Goal: Task Accomplishment & Management: Manage account settings

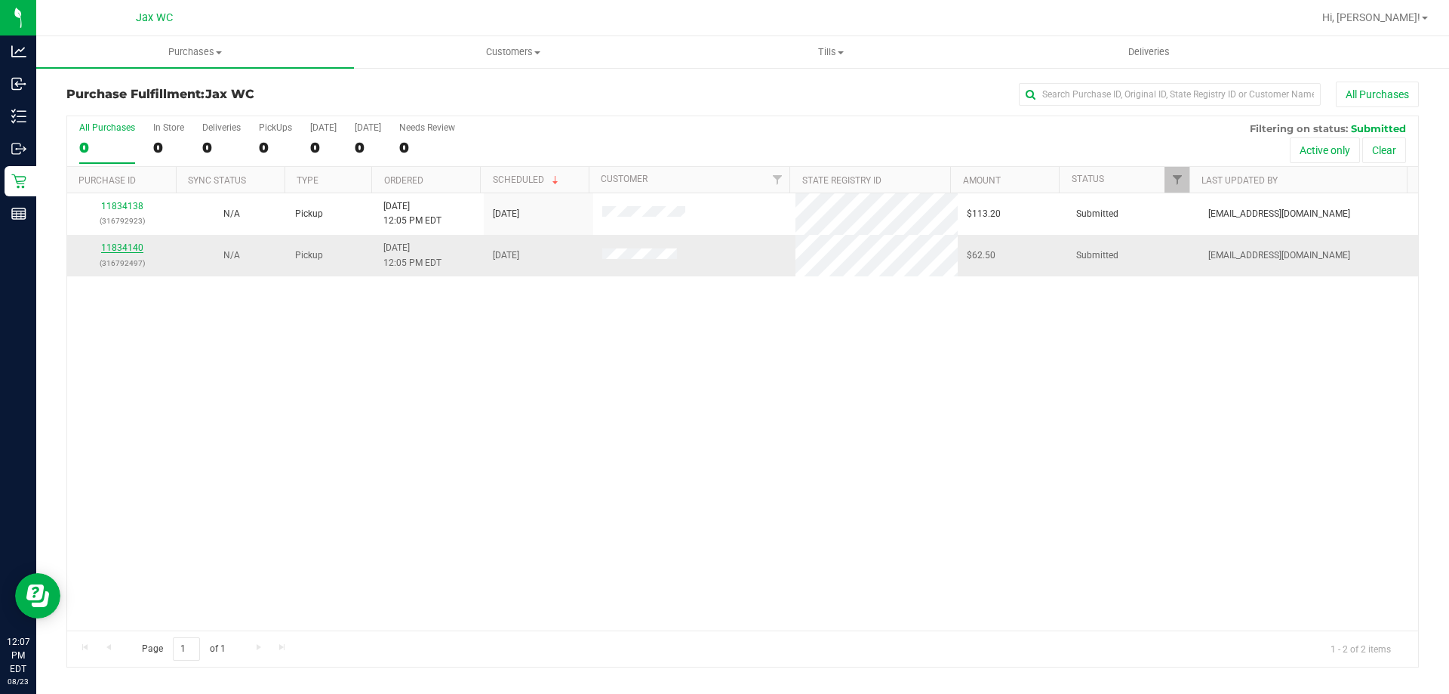
click at [137, 246] on link "11834140" at bounding box center [122, 247] width 42 height 11
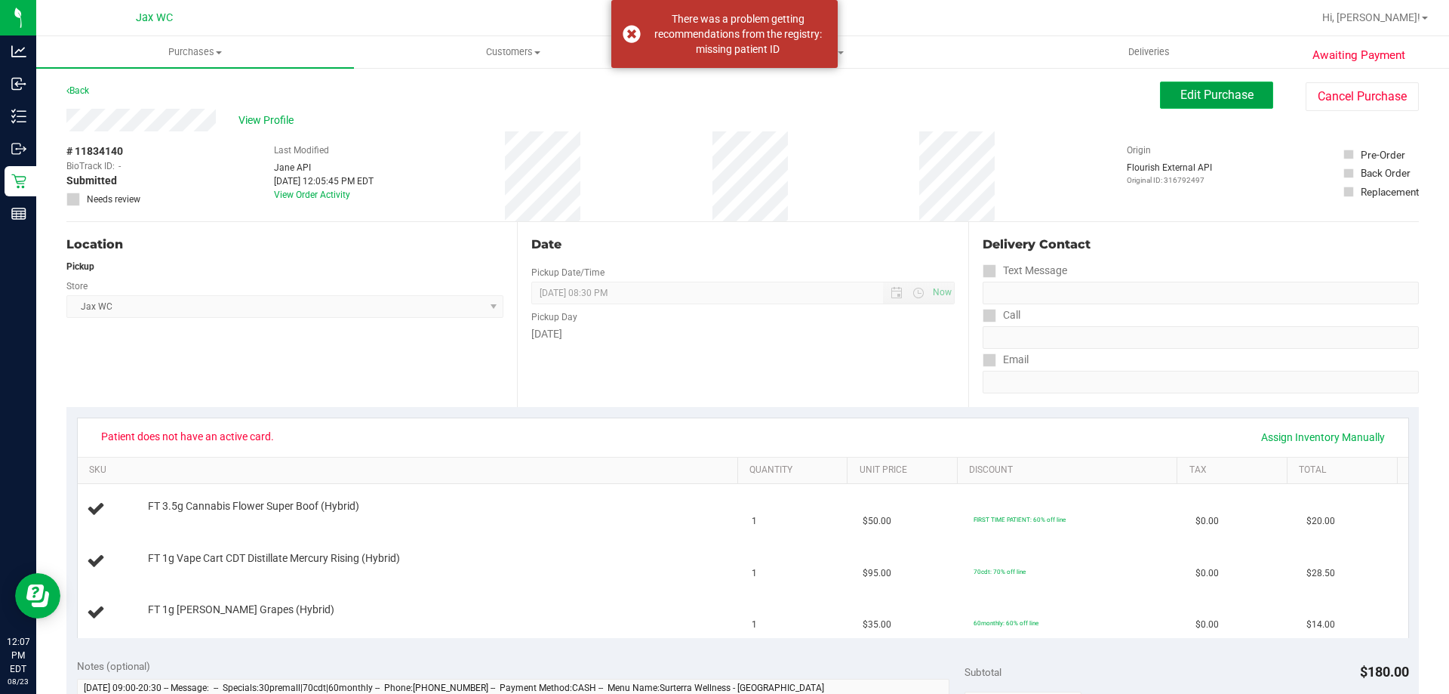
click at [1206, 93] on span "Edit Purchase" at bounding box center [1216, 95] width 73 height 14
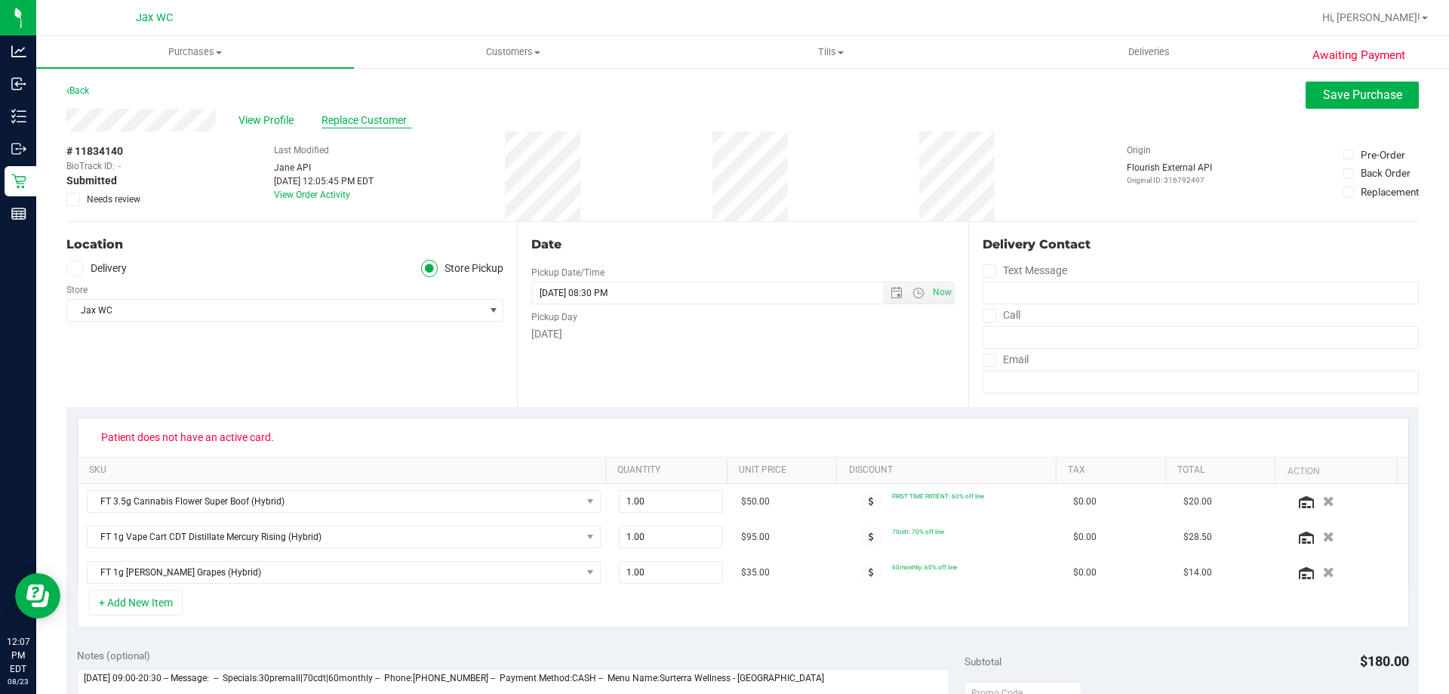
click at [337, 122] on span "Replace Customer" at bounding box center [366, 120] width 91 height 16
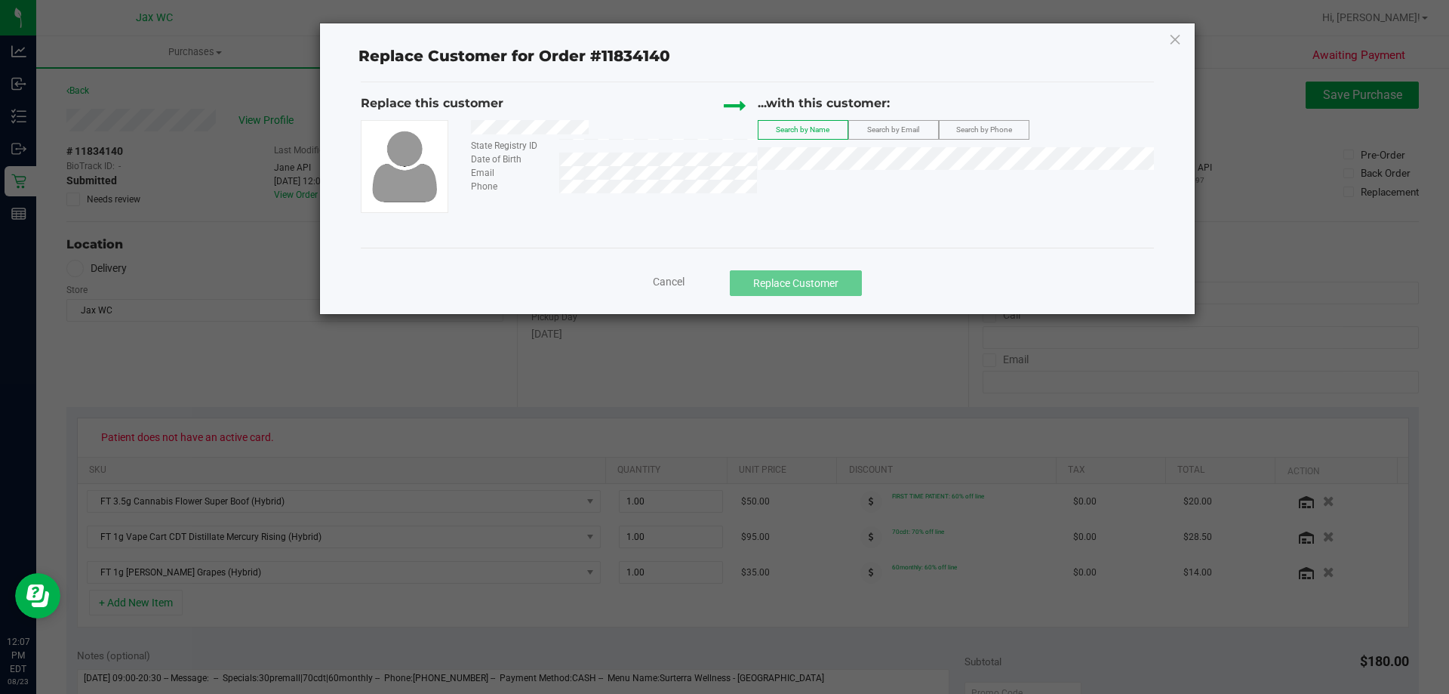
click at [896, 124] on label "Search by Email" at bounding box center [893, 130] width 89 height 18
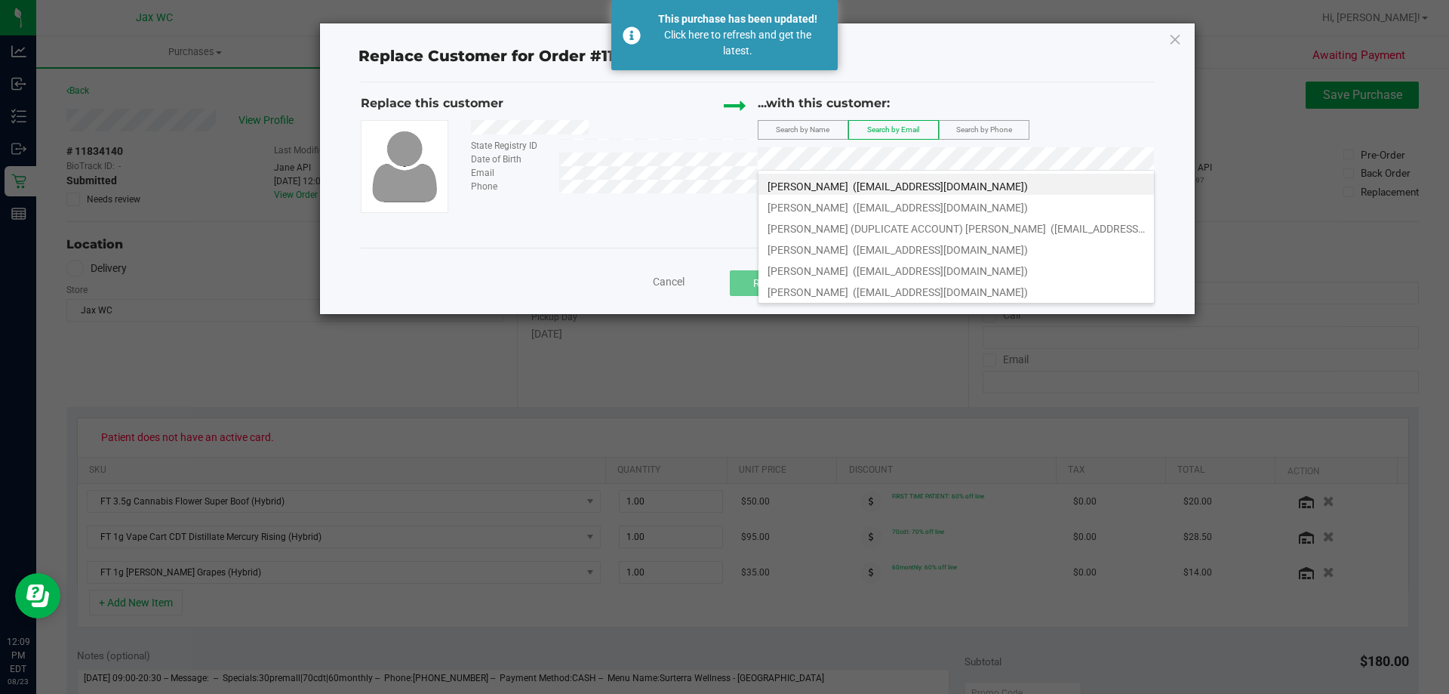
click at [454, 506] on ngb-modal-window "Replace Customer for Order #11834140 Replace this customer State Registry ID Da…" at bounding box center [730, 347] width 1460 height 694
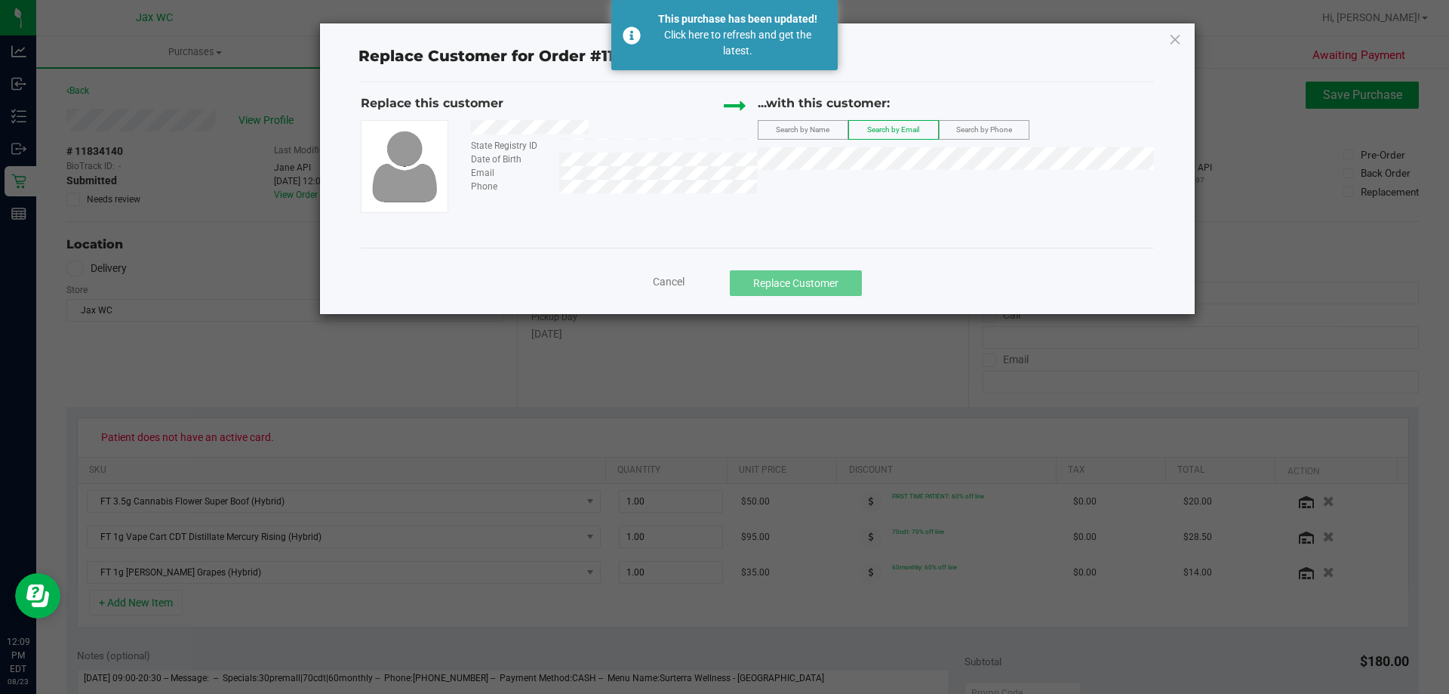
click at [1166, 41] on div "Replace Customer for Order #11834140 Replace this customer State Registry ID Da…" at bounding box center [757, 168] width 875 height 291
click at [1178, 41] on icon at bounding box center [1175, 39] width 14 height 24
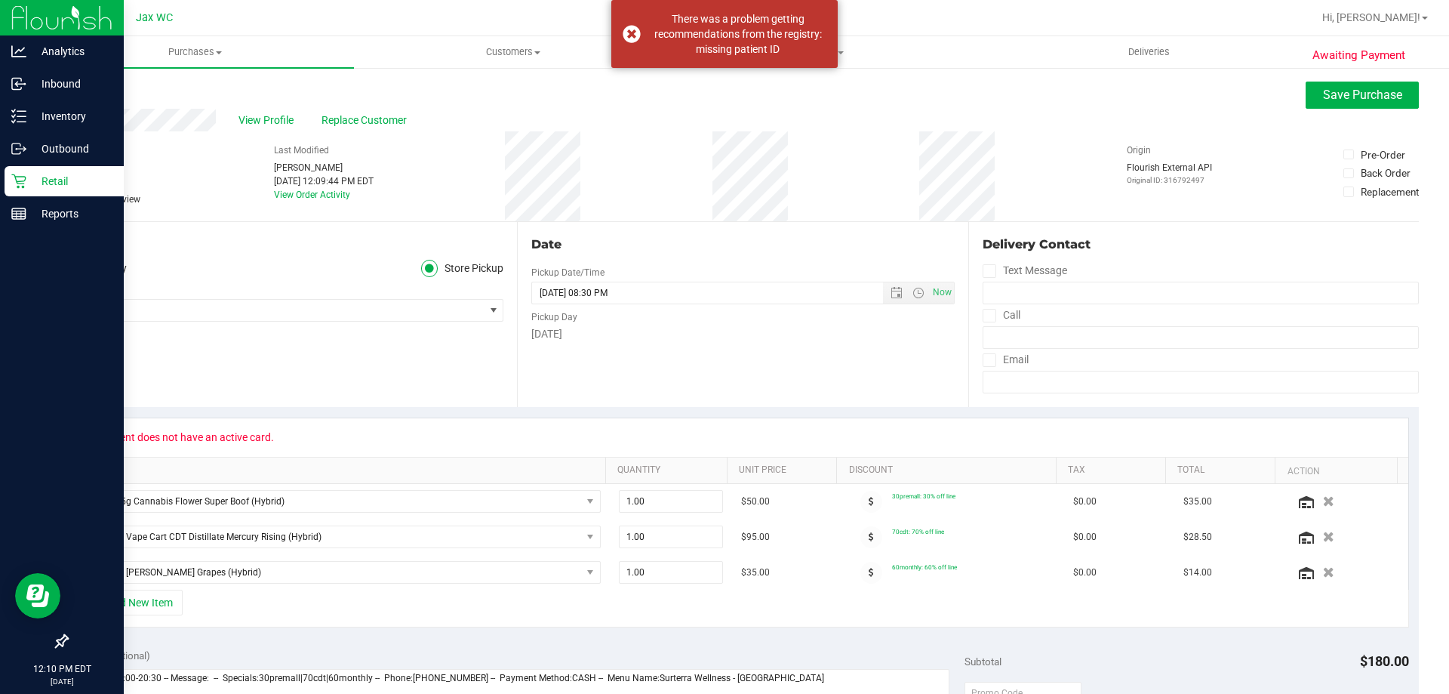
click at [17, 182] on icon at bounding box center [18, 181] width 14 height 14
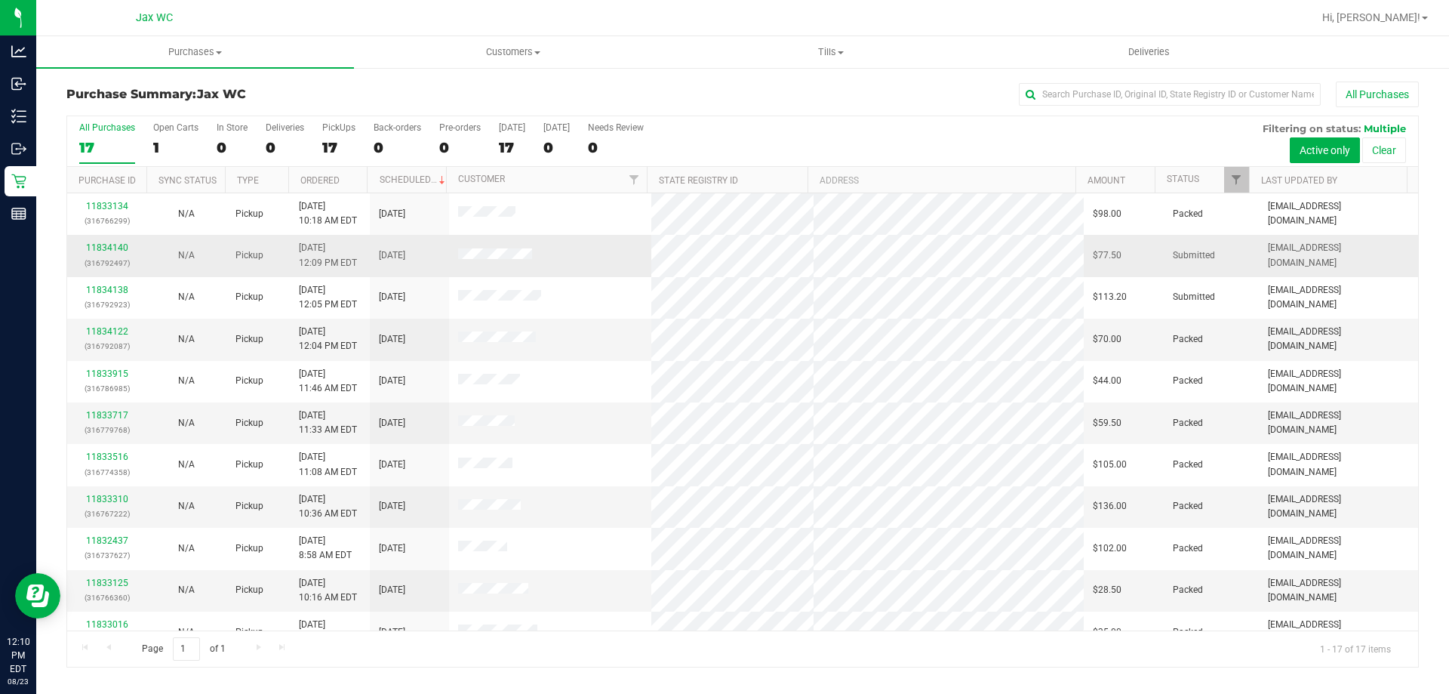
click at [122, 241] on div "11834140 (316792497)" at bounding box center [106, 255] width 61 height 29
click at [118, 246] on link "11834140" at bounding box center [107, 247] width 42 height 11
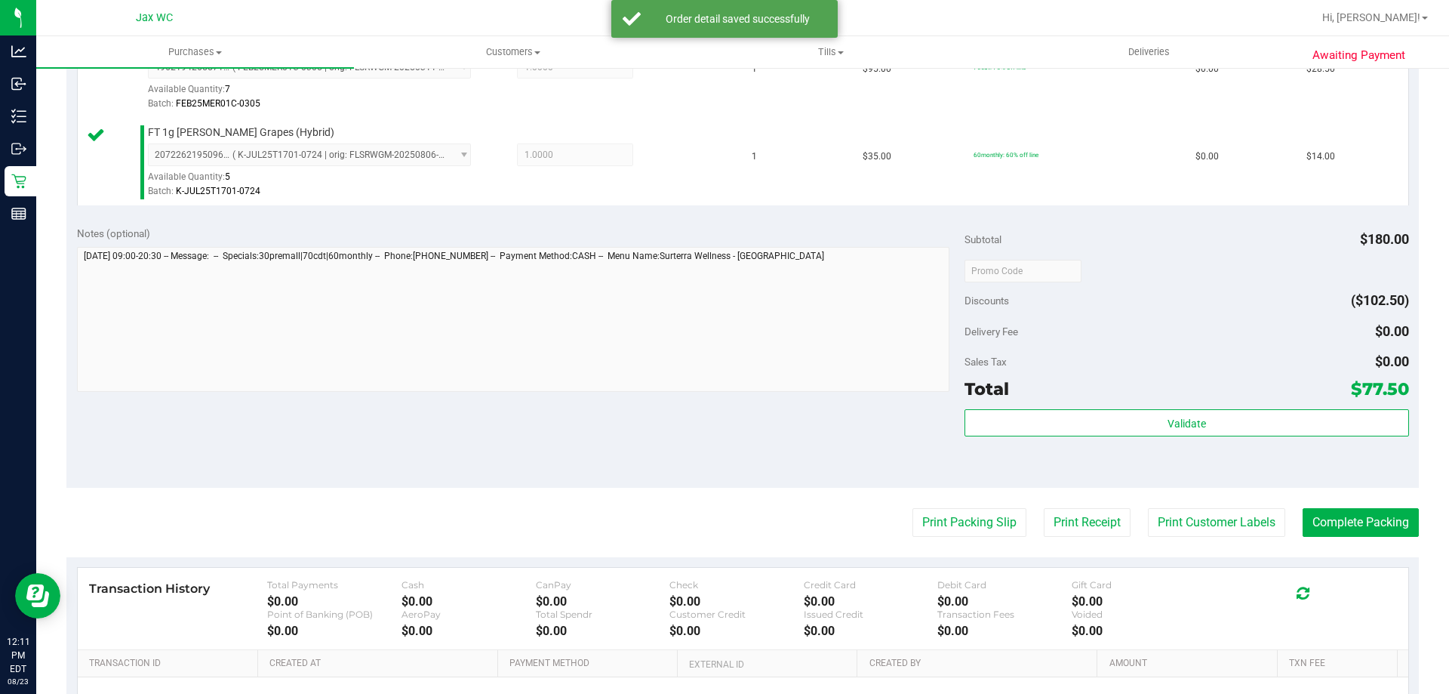
scroll to position [715, 0]
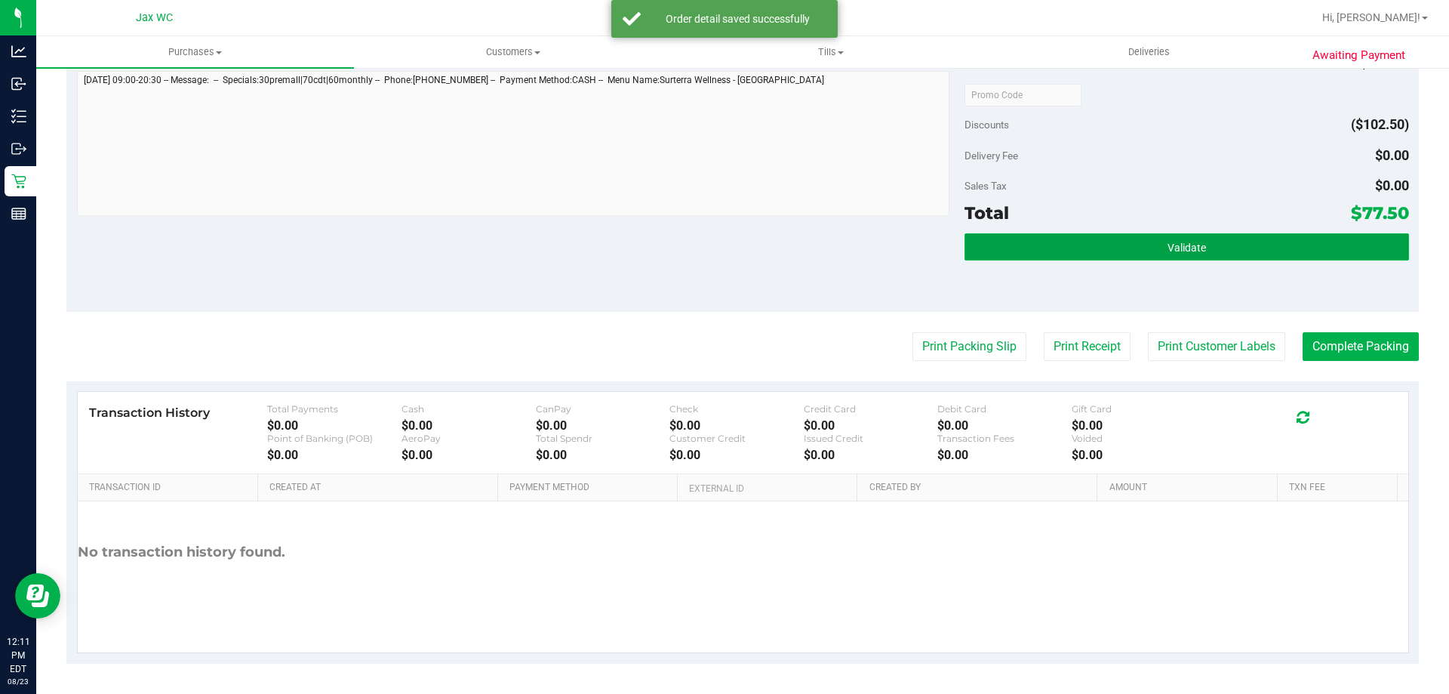
click at [1182, 238] on button "Validate" at bounding box center [1186, 246] width 444 height 27
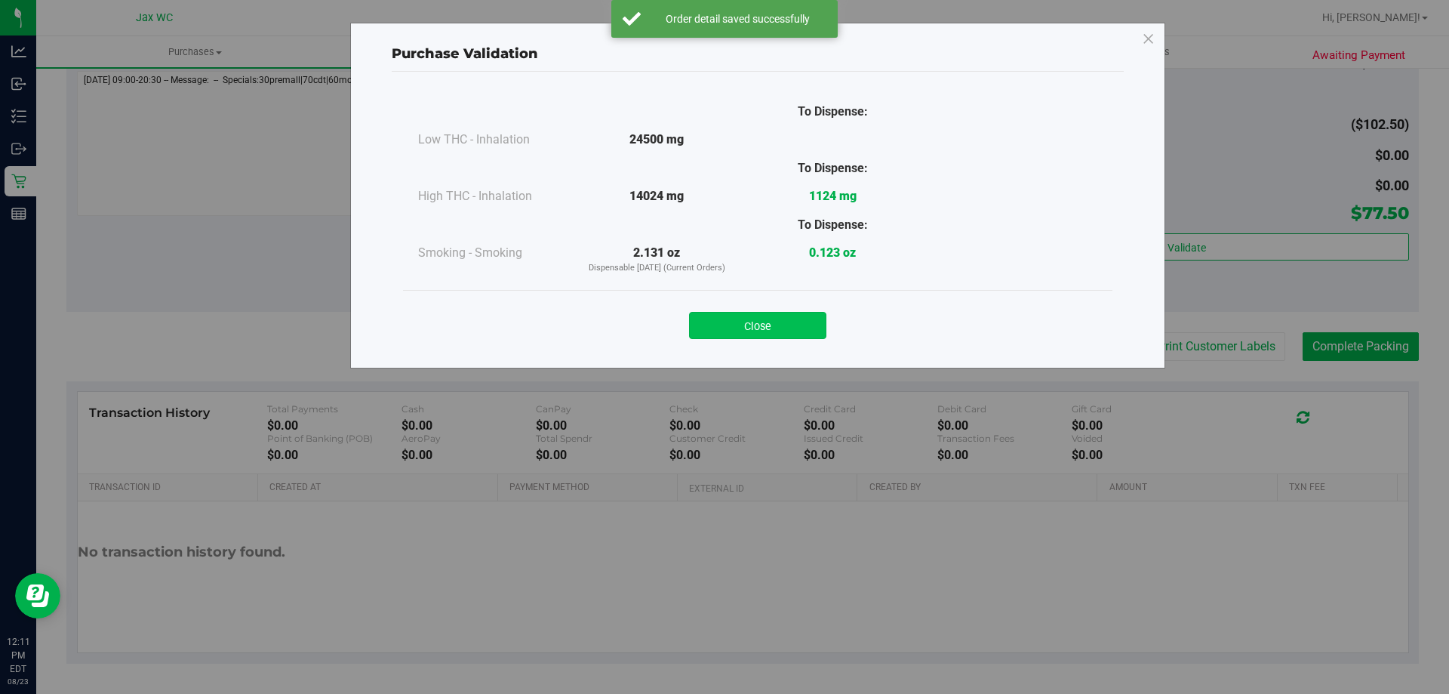
click at [731, 331] on button "Close" at bounding box center [757, 325] width 137 height 27
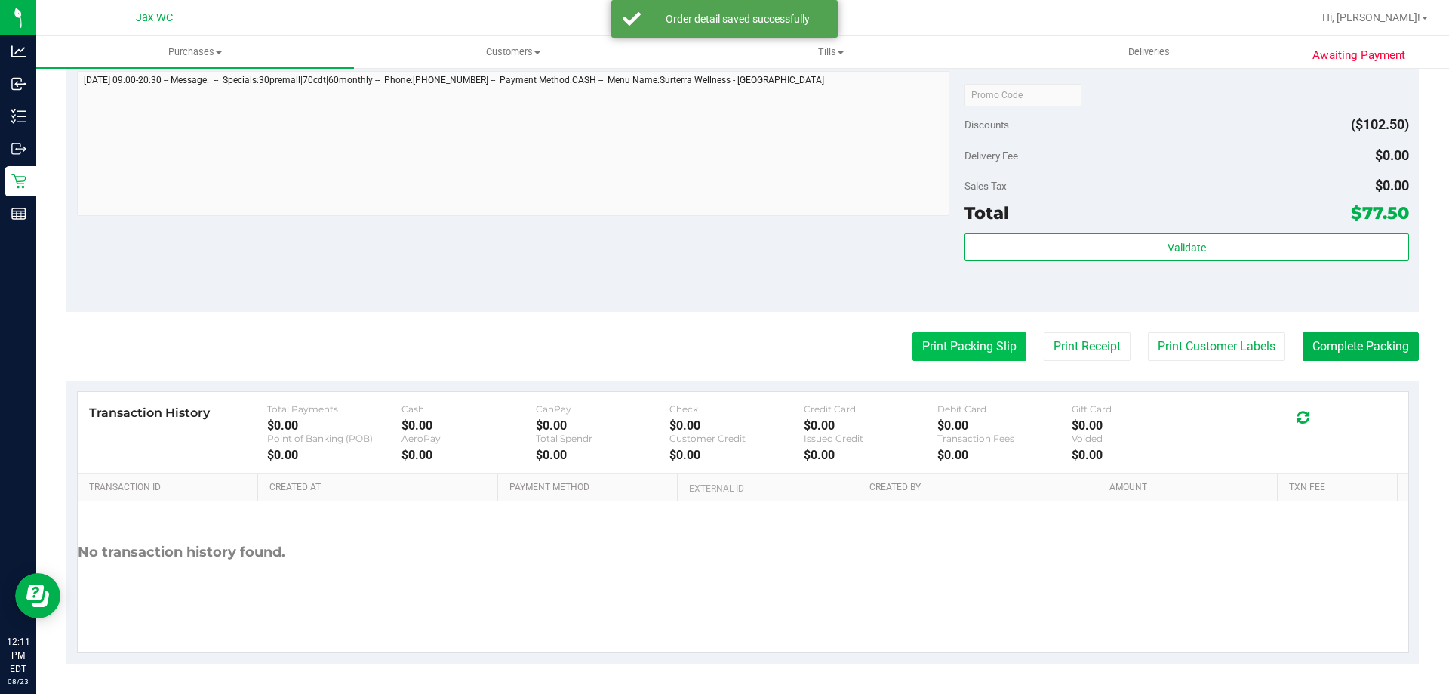
click at [961, 354] on button "Print Packing Slip" at bounding box center [969, 346] width 114 height 29
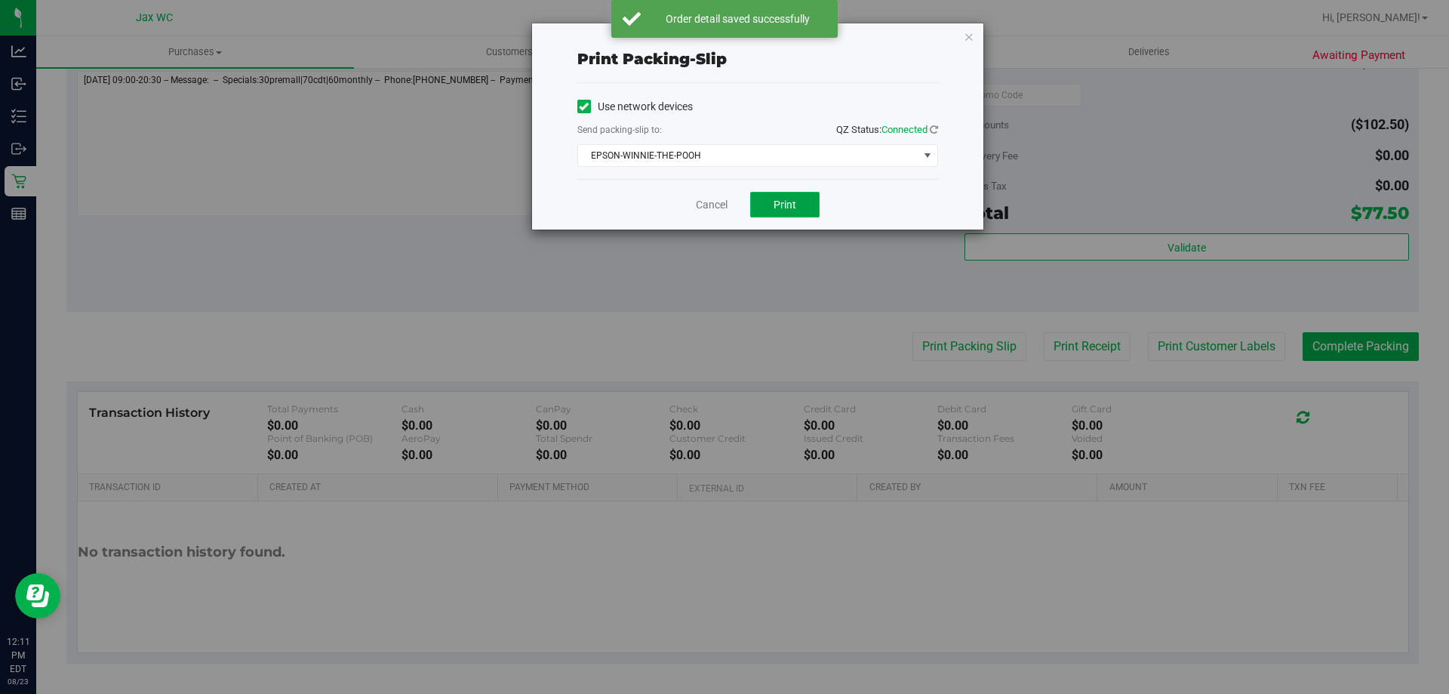
click at [804, 195] on button "Print" at bounding box center [784, 205] width 69 height 26
click at [709, 205] on link "Cancel" at bounding box center [712, 205] width 32 height 16
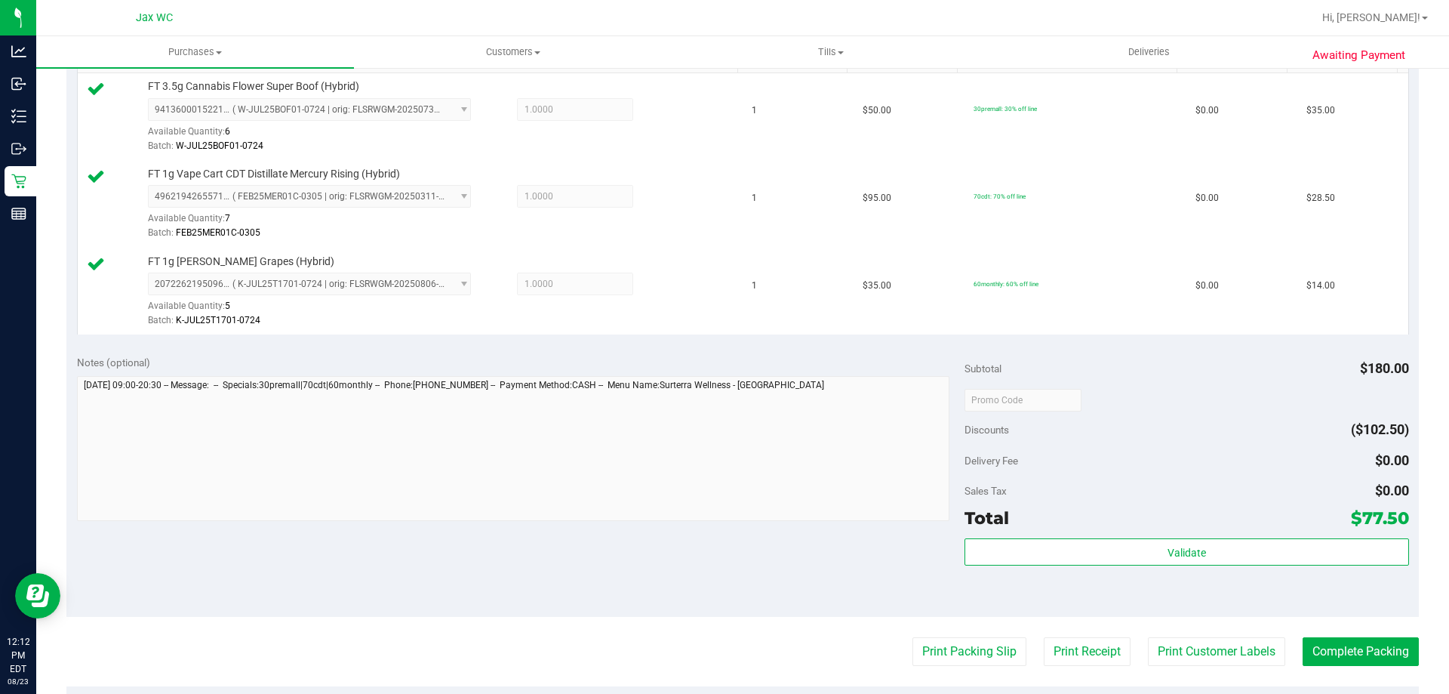
scroll to position [453, 0]
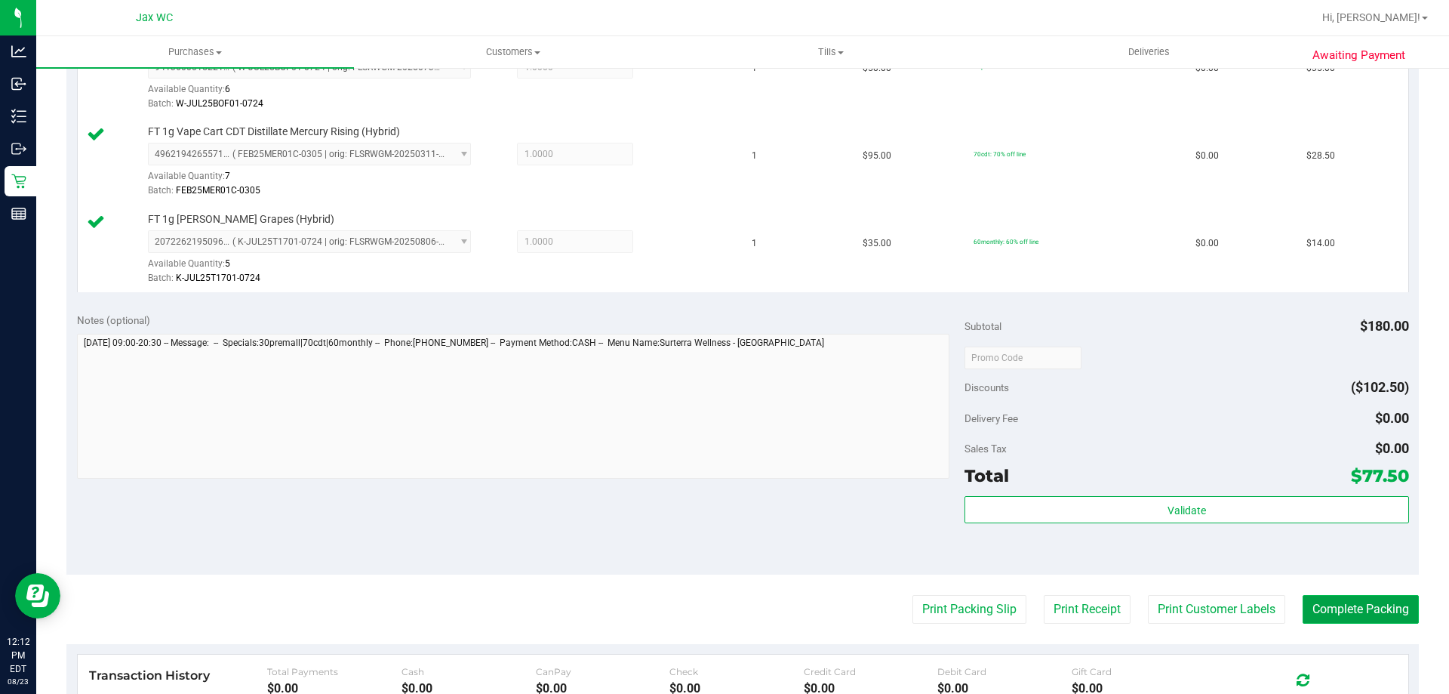
click at [1375, 609] on button "Complete Packing" at bounding box center [1361, 609] width 116 height 29
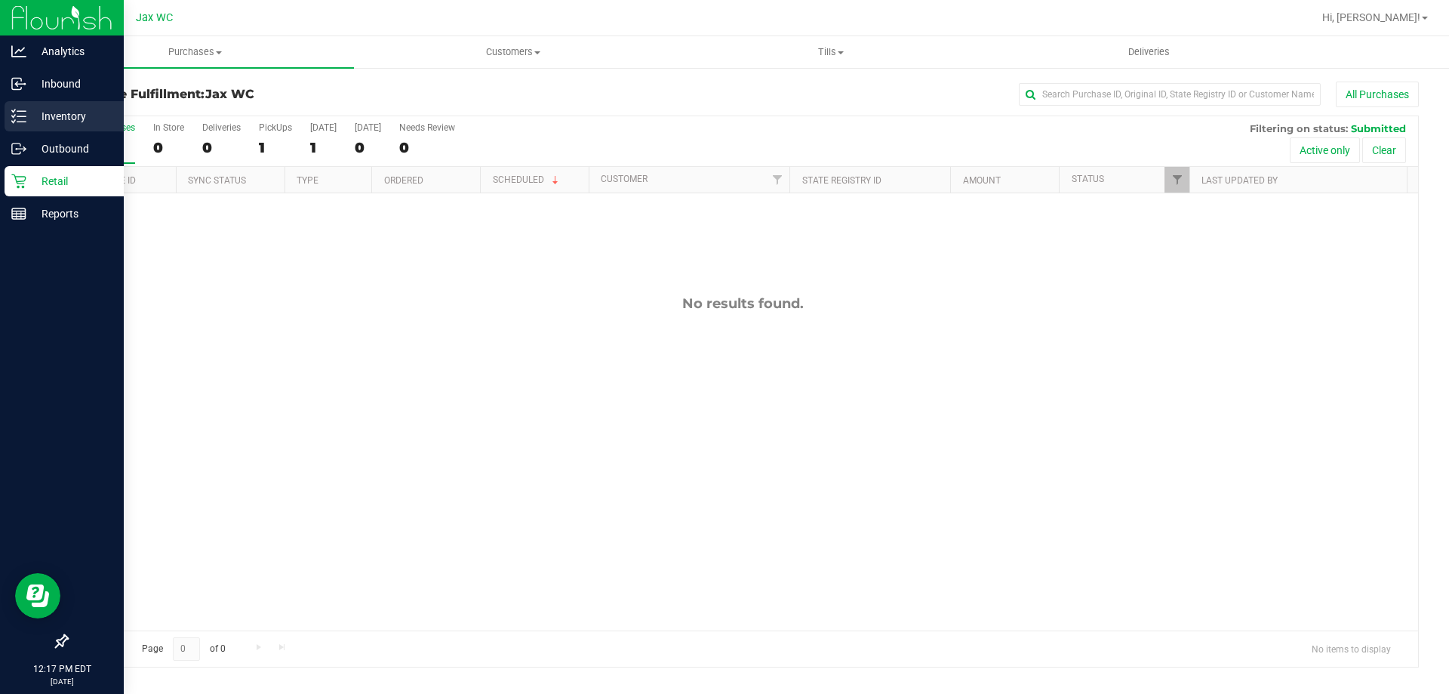
click at [23, 113] on icon at bounding box center [18, 116] width 15 height 15
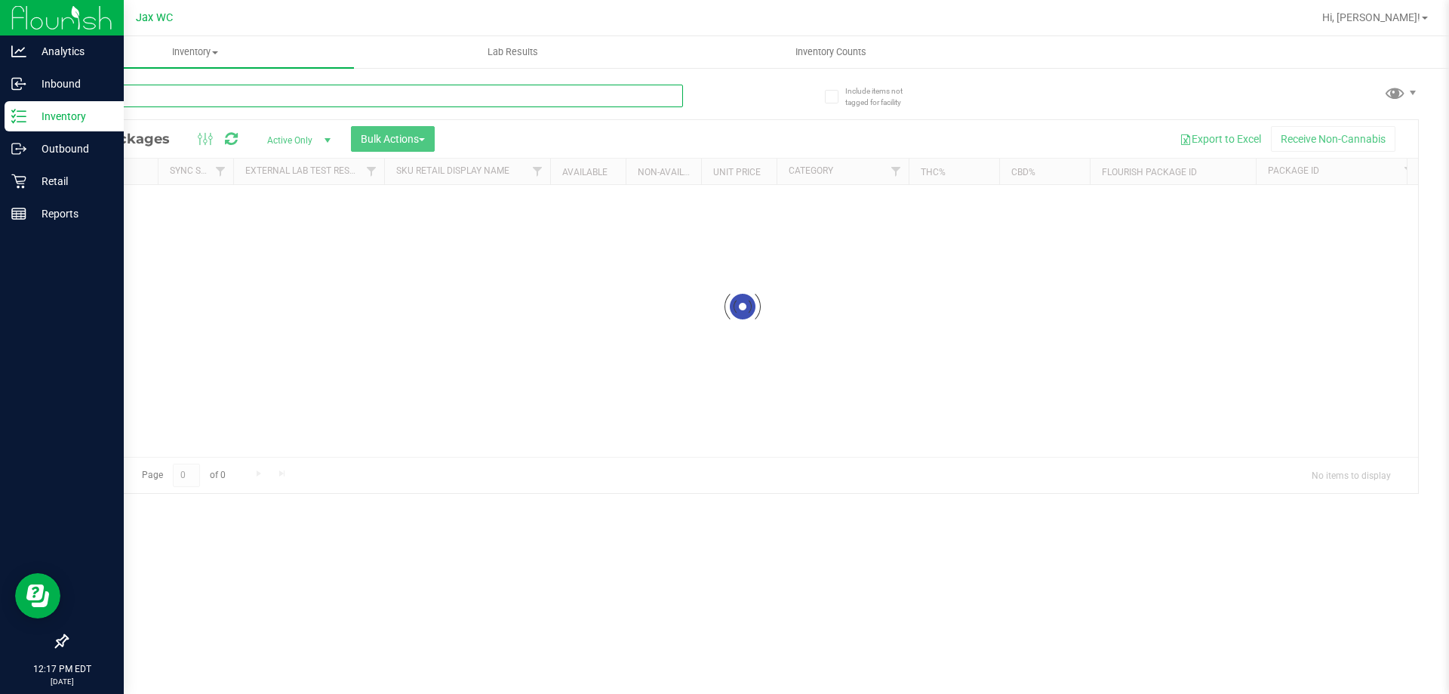
click at [192, 99] on input "text" at bounding box center [374, 96] width 617 height 23
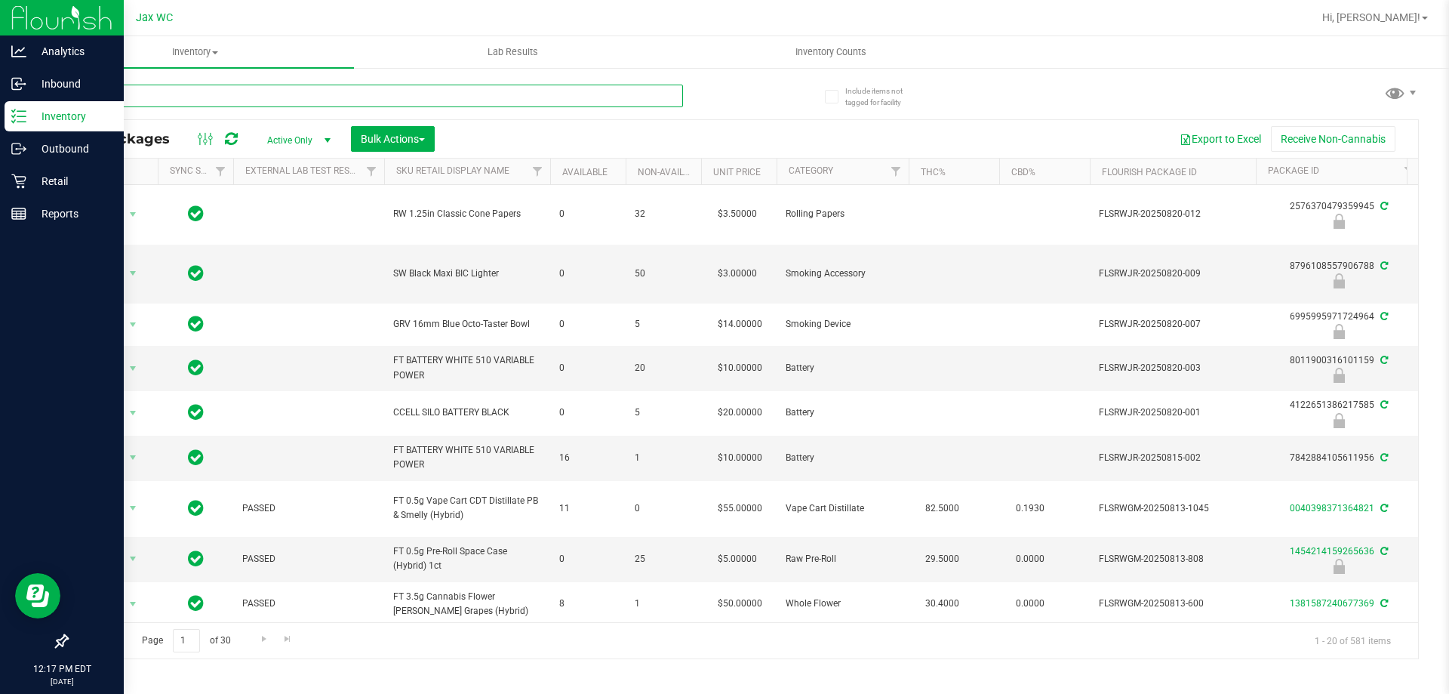
type input "rlf"
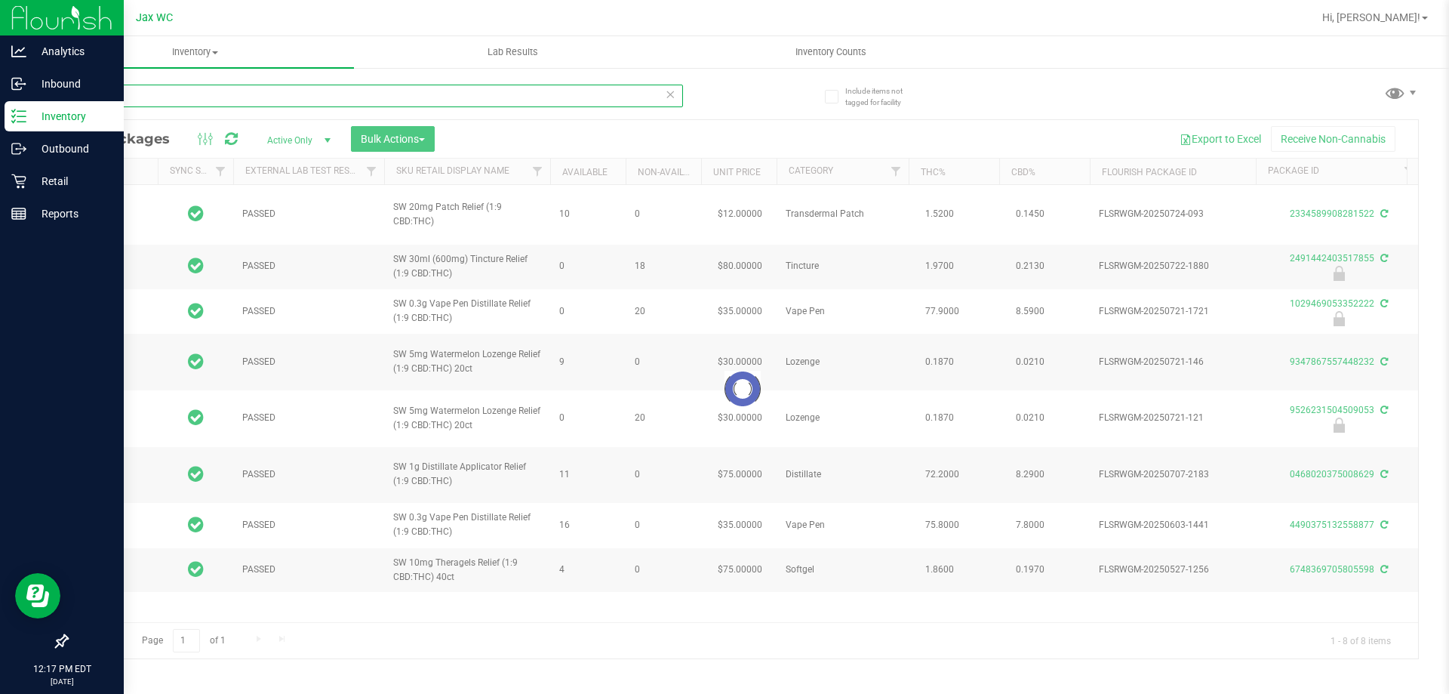
type input "2026-01-20"
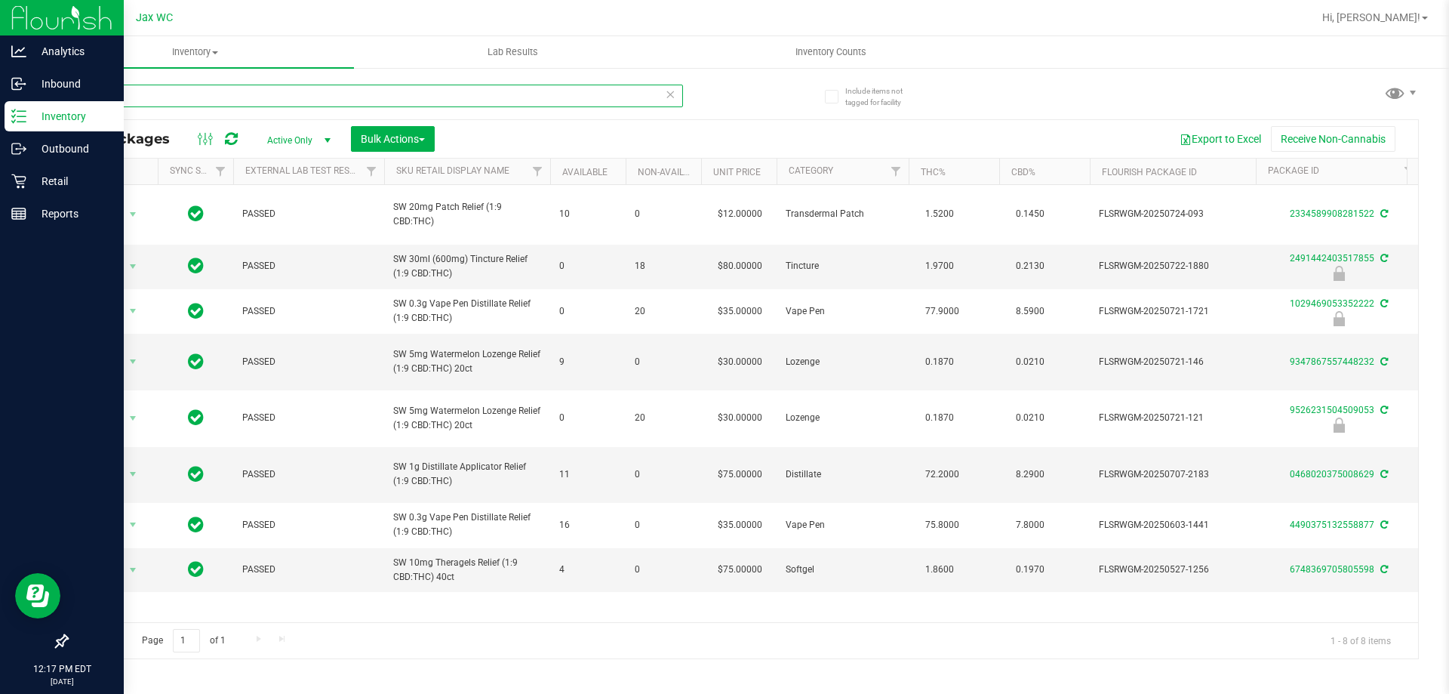
type input "rlf"
